Goal: Find specific page/section

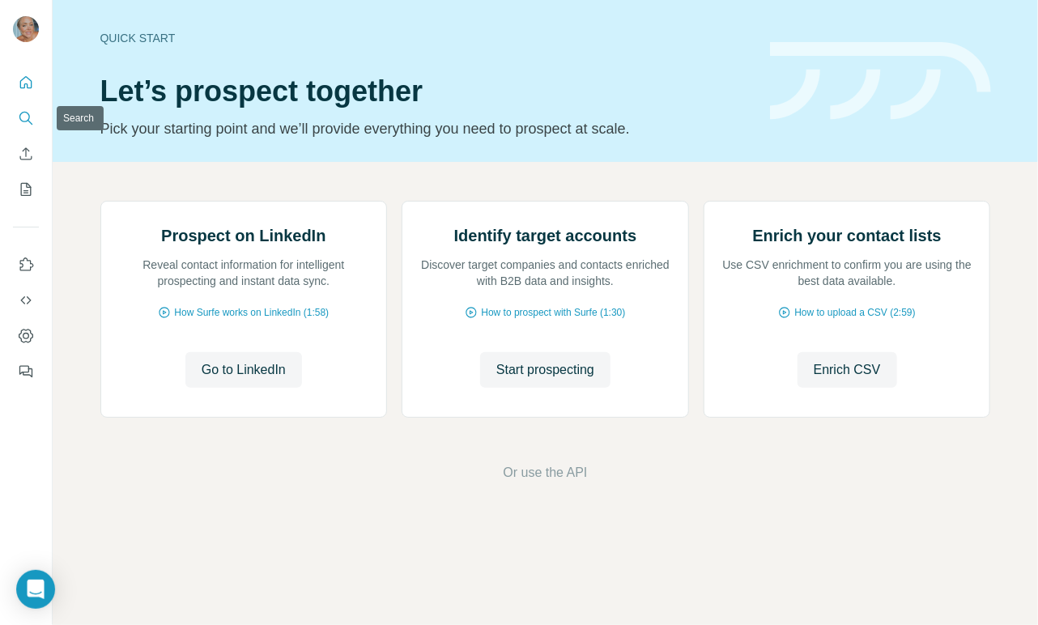
click at [32, 117] on icon "Search" at bounding box center [26, 118] width 16 height 16
